Goal: Obtain resource: Obtain resource

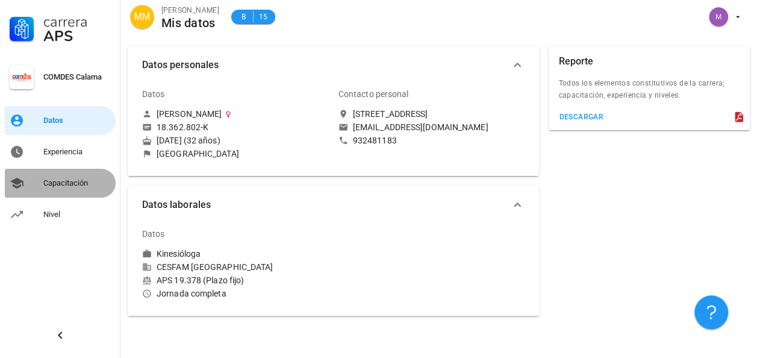
click at [64, 177] on div "Capacitación" at bounding box center [76, 183] width 67 height 19
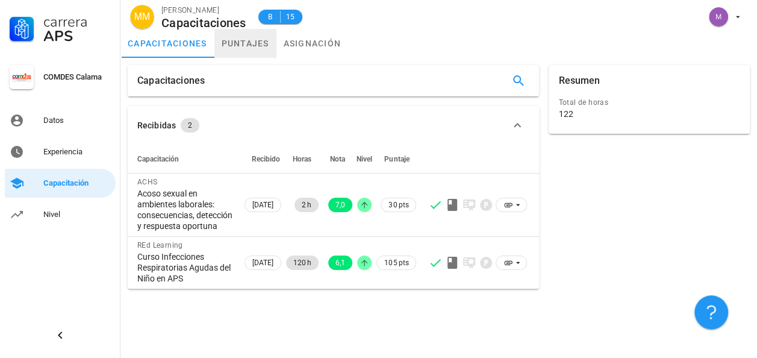
click at [243, 41] on link "puntajes" at bounding box center [246, 43] width 62 height 29
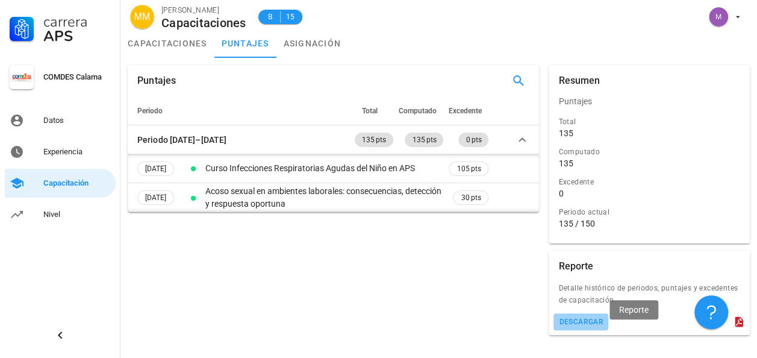
click at [604, 326] on div "descargar" at bounding box center [581, 322] width 45 height 8
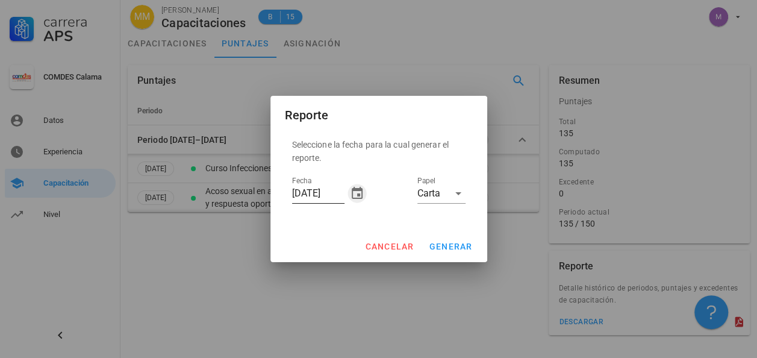
click at [356, 187] on icon "button" at bounding box center [357, 193] width 14 height 14
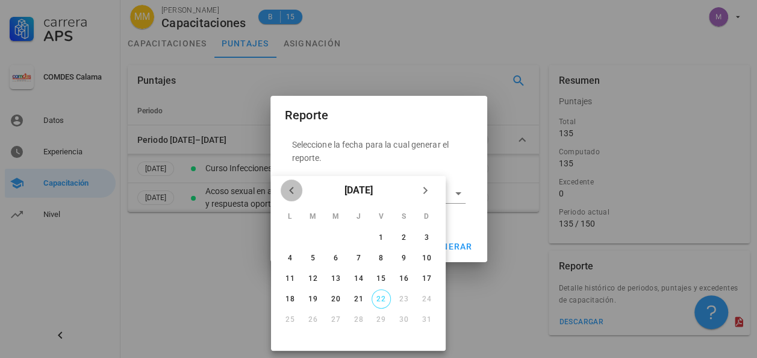
click at [287, 194] on icon "Mes anterior" at bounding box center [291, 190] width 14 height 14
click at [291, 194] on icon "Mes anterior" at bounding box center [291, 190] width 14 height 14
click at [315, 236] on div "1" at bounding box center [313, 237] width 19 height 8
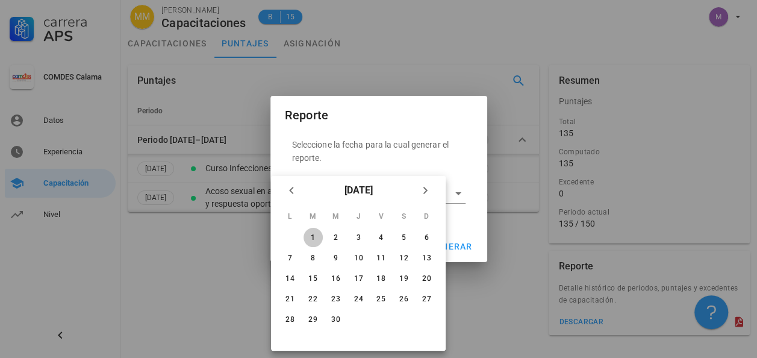
type input "[DATE]"
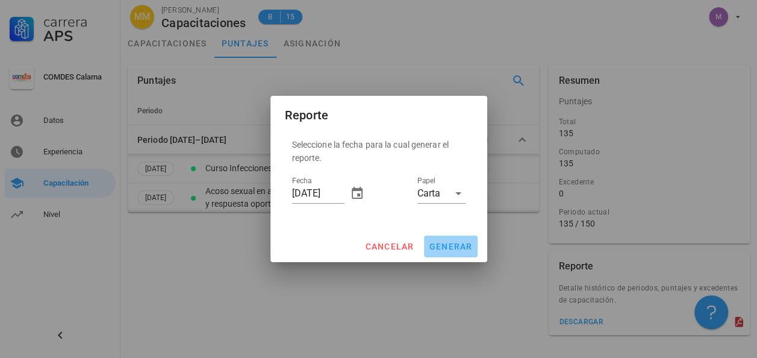
click at [452, 242] on span "generar" at bounding box center [451, 247] width 44 height 10
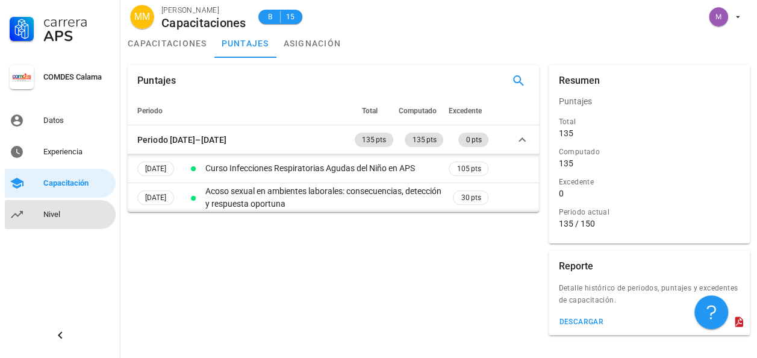
click at [75, 213] on div "Nivel" at bounding box center [76, 215] width 67 height 10
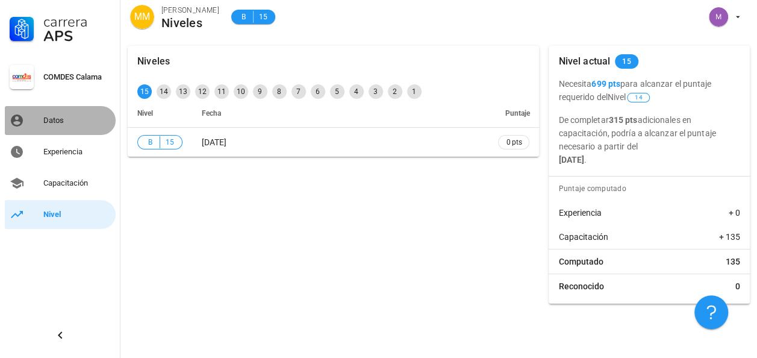
click at [49, 118] on div "Datos" at bounding box center [76, 121] width 67 height 10
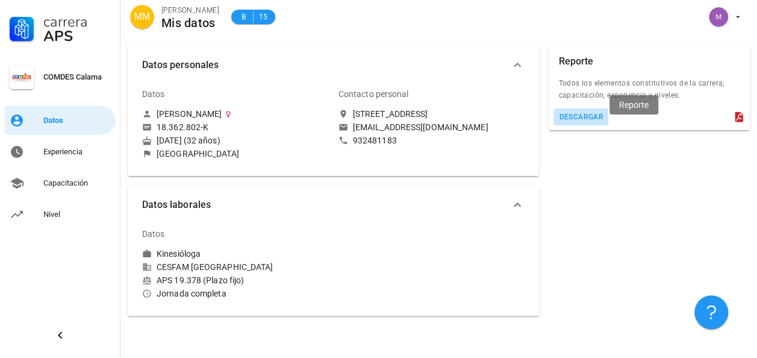
click at [609, 123] on button "descargar" at bounding box center [581, 116] width 55 height 17
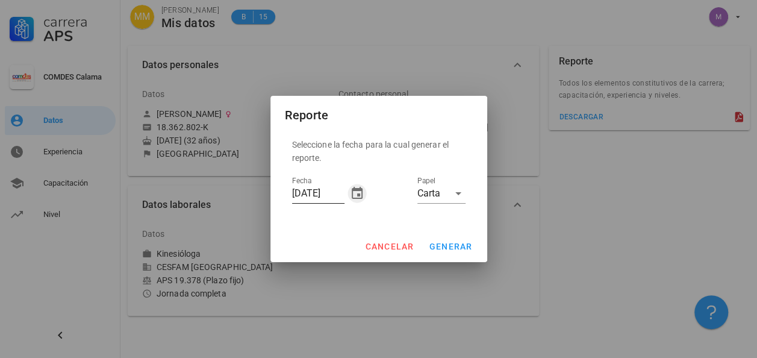
click at [357, 192] on icon "button" at bounding box center [357, 193] width 14 height 14
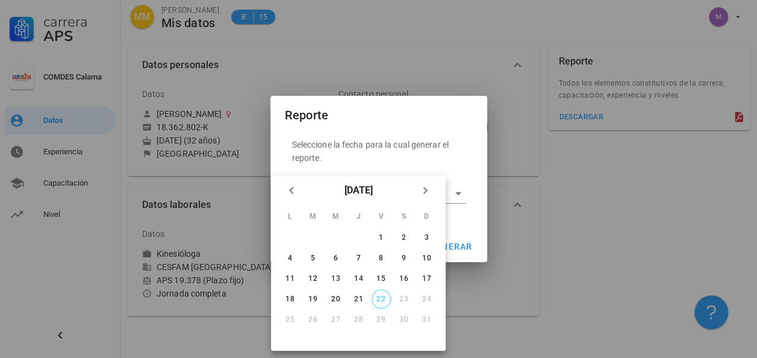
click at [519, 243] on div at bounding box center [378, 179] width 757 height 358
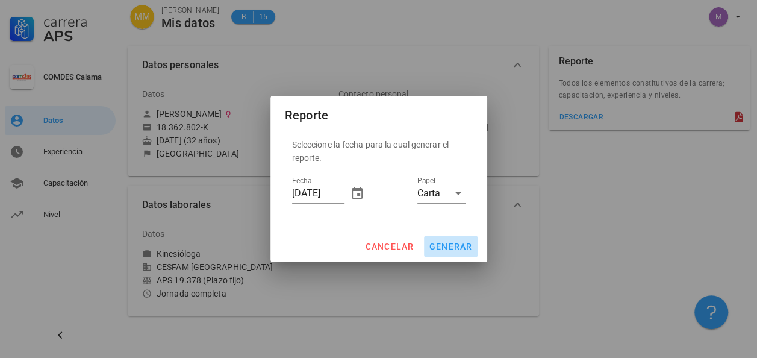
click at [436, 243] on span "generar" at bounding box center [451, 247] width 44 height 10
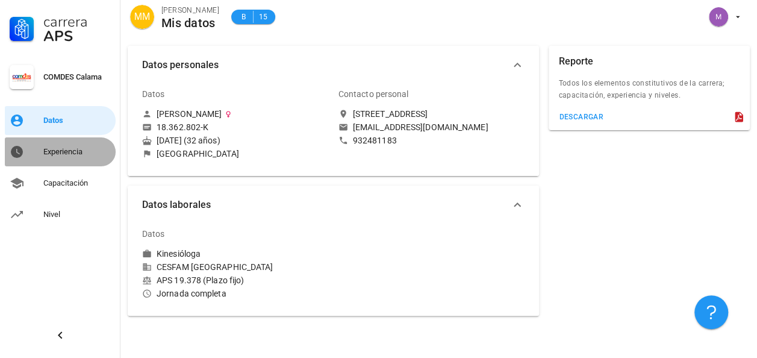
click at [76, 152] on div "Experiencia" at bounding box center [76, 152] width 67 height 10
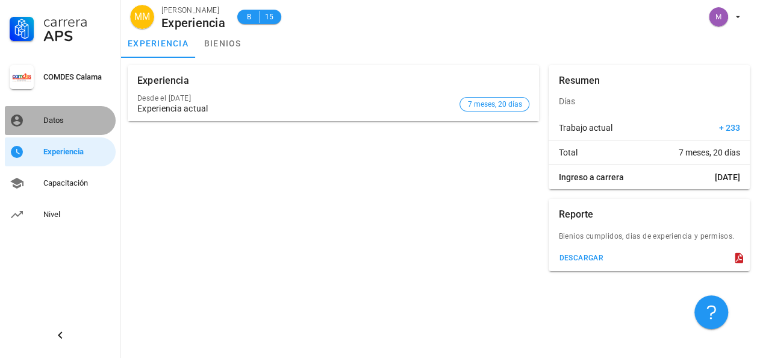
click at [37, 114] on link "Datos" at bounding box center [60, 120] width 111 height 29
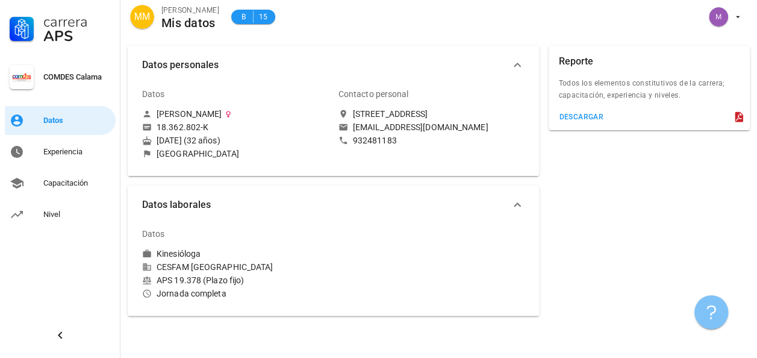
click at [720, 310] on span "button" at bounding box center [712, 312] width 34 height 14
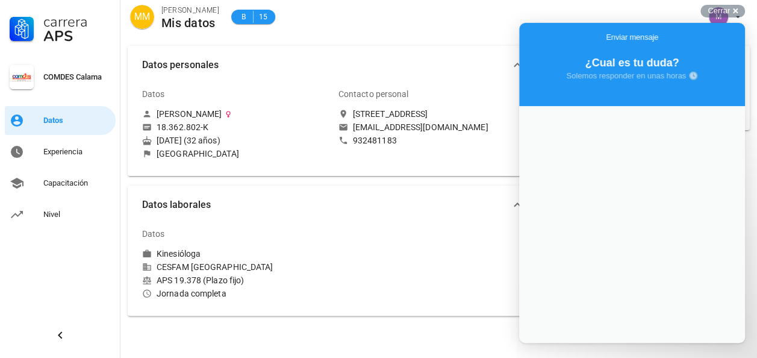
click at [468, 225] on div at bounding box center [432, 261] width 196 height 92
click at [735, 10] on div "Cerrar cross-small" at bounding box center [723, 11] width 45 height 13
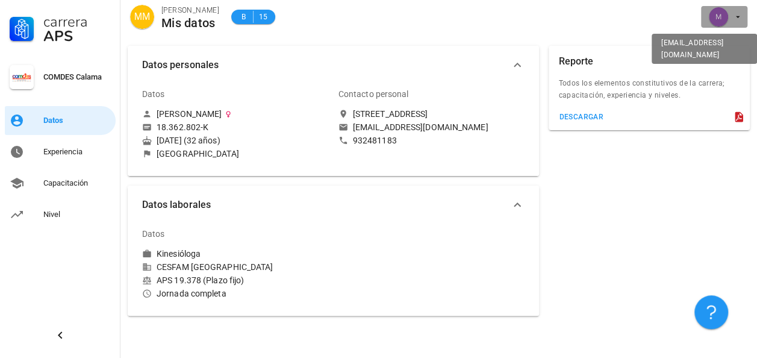
click at [717, 16] on div "avatar" at bounding box center [718, 16] width 19 height 19
click at [739, 24] on span "button" at bounding box center [724, 16] width 37 height 19
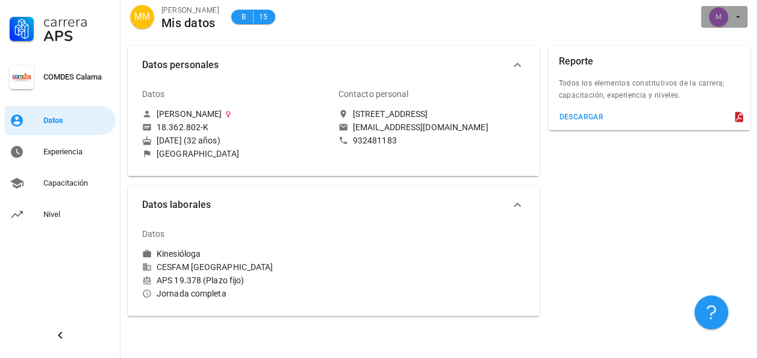
click at [739, 24] on span "button" at bounding box center [724, 16] width 37 height 19
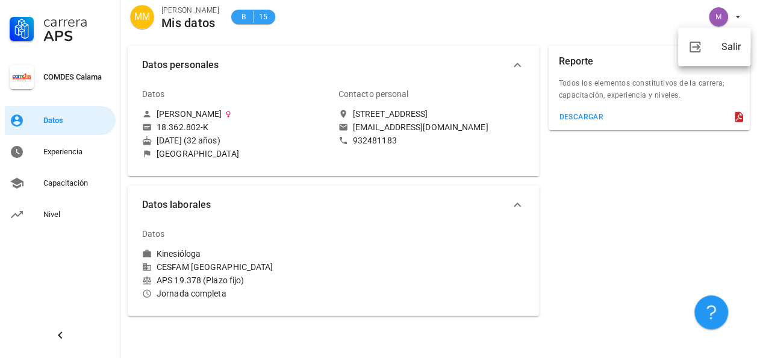
click at [239, 20] on span "B" at bounding box center [244, 17] width 10 height 12
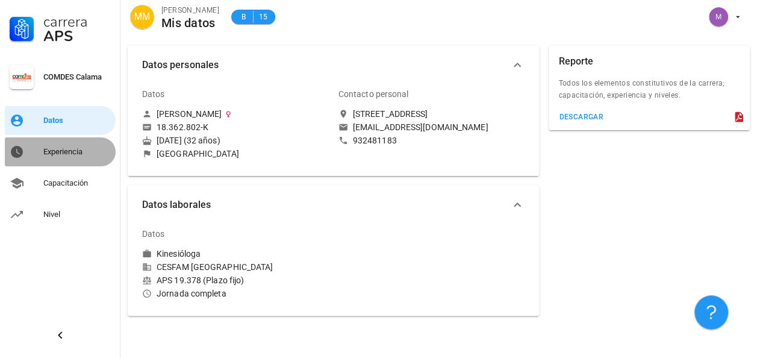
click at [52, 162] on link "Experiencia" at bounding box center [60, 151] width 111 height 29
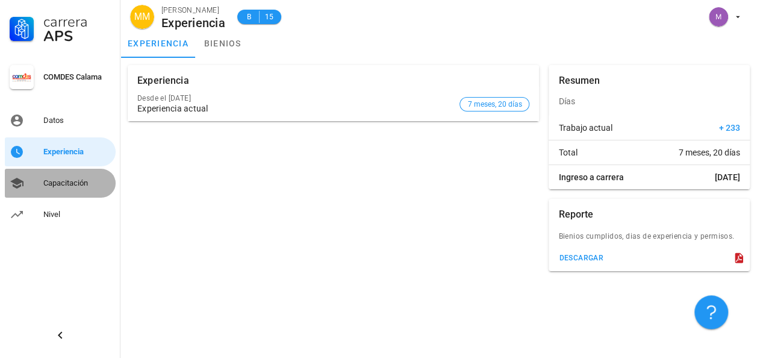
click at [53, 184] on div "Capacitación" at bounding box center [76, 183] width 67 height 10
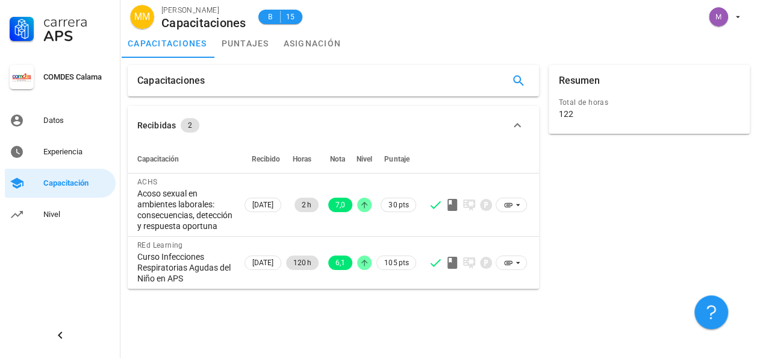
click at [525, 127] on icon "button" at bounding box center [517, 125] width 14 height 14
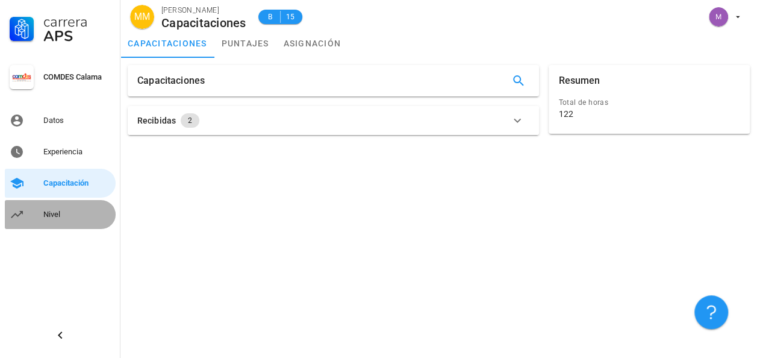
click at [36, 218] on link "Nivel" at bounding box center [60, 214] width 111 height 29
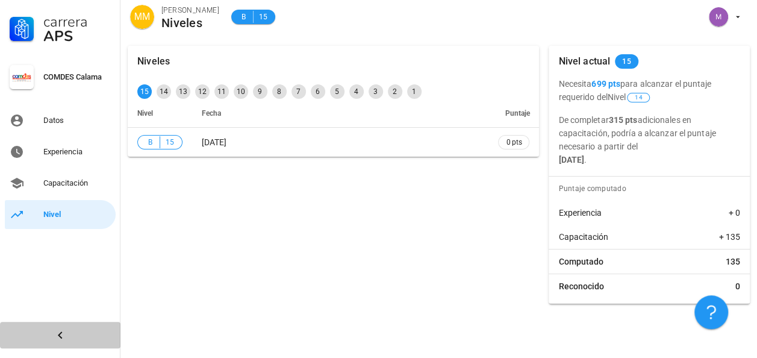
click at [61, 340] on icon "button" at bounding box center [60, 335] width 14 height 14
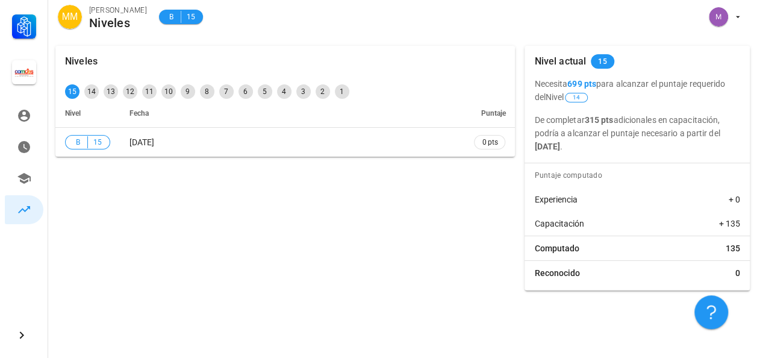
click at [520, 222] on div "Niveles 15 14 13 12 11 10 9 8 7 6 5 4 3 2 1 Nivel Fecha Puntaje B 15 [DATE] 0 p…" at bounding box center [285, 168] width 469 height 254
click at [476, 181] on div "Niveles 15 14 13 12 11 10 9 8 7 6 5 4 3 2 1 Nivel Fecha Puntaje B 15 [DATE] 0 p…" at bounding box center [285, 168] width 469 height 254
click at [12, 117] on link "Datos" at bounding box center [24, 115] width 39 height 29
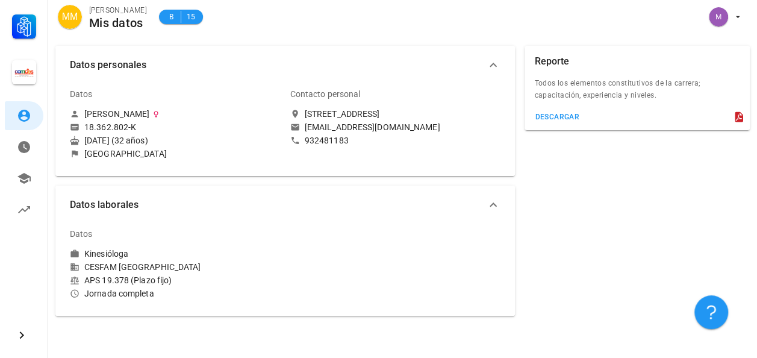
click at [501, 208] on icon "button" at bounding box center [493, 205] width 14 height 14
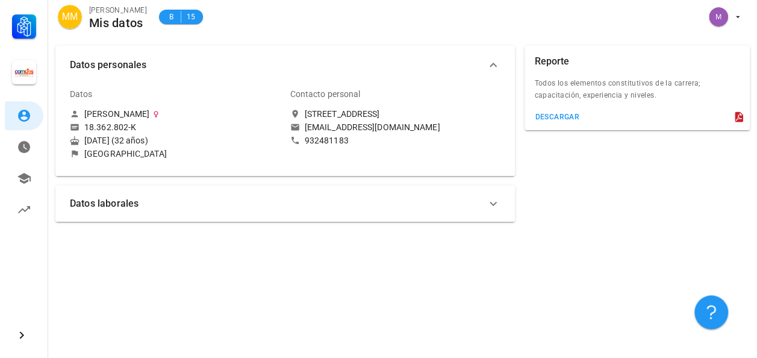
click at [710, 206] on div "Reporte Todos los elementos constitutivos de la carrera; capacitación, experien…" at bounding box center [637, 134] width 235 height 186
click at [64, 17] on span "MM" at bounding box center [70, 17] width 16 height 24
click at [22, 32] on polyline at bounding box center [22, 29] width 3 height 7
click at [256, 287] on div "Datos personales Datos [PERSON_NAME] 18.362.802-K [DATE] (32 años) [GEOGRAPHIC_…" at bounding box center [402, 198] width 709 height 319
click at [22, 146] on icon at bounding box center [24, 147] width 12 height 12
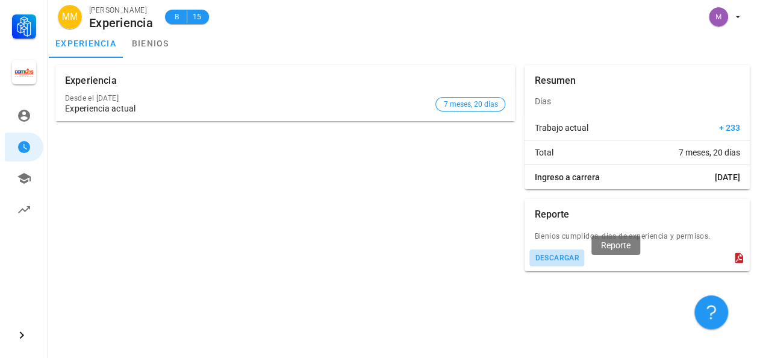
click at [580, 262] on div "descargar" at bounding box center [557, 258] width 45 height 8
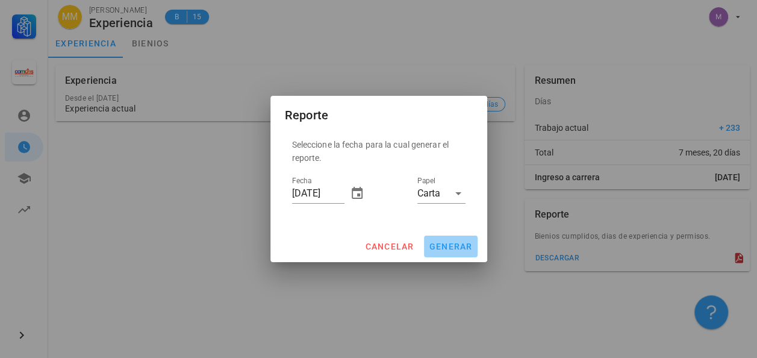
click at [450, 247] on span "generar" at bounding box center [451, 247] width 44 height 10
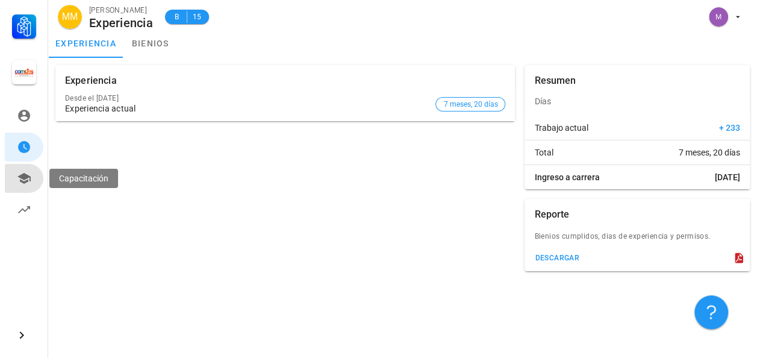
click at [20, 178] on icon at bounding box center [24, 178] width 14 height 14
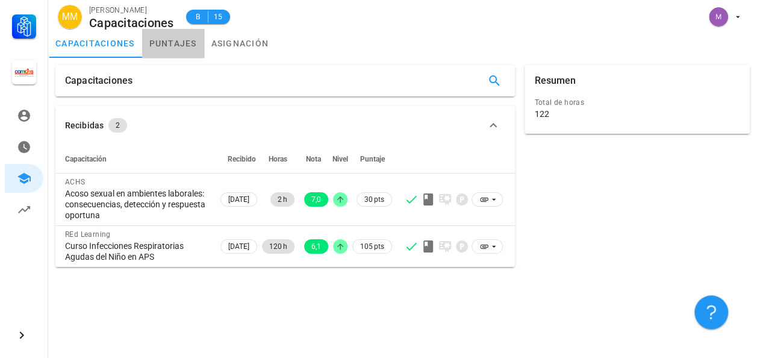
click at [175, 39] on link "puntajes" at bounding box center [173, 43] width 62 height 29
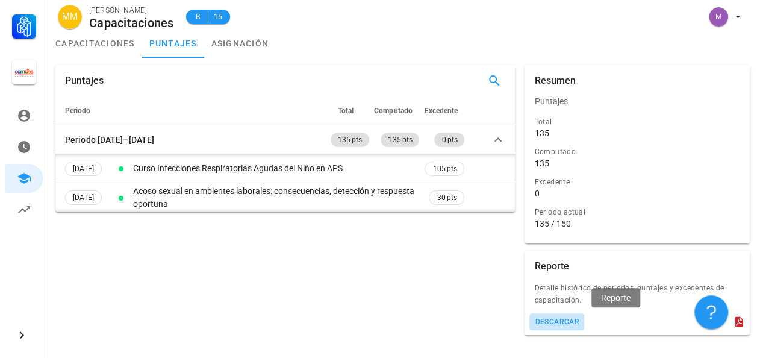
click at [580, 321] on div "descargar" at bounding box center [557, 322] width 45 height 8
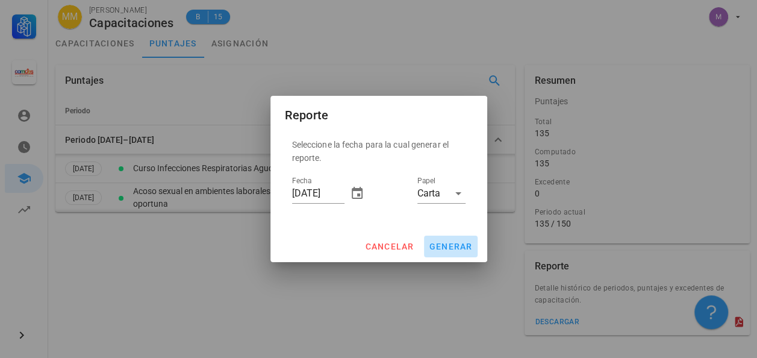
click at [445, 247] on span "generar" at bounding box center [451, 247] width 44 height 10
